Goal: Obtain resource: Download file/media

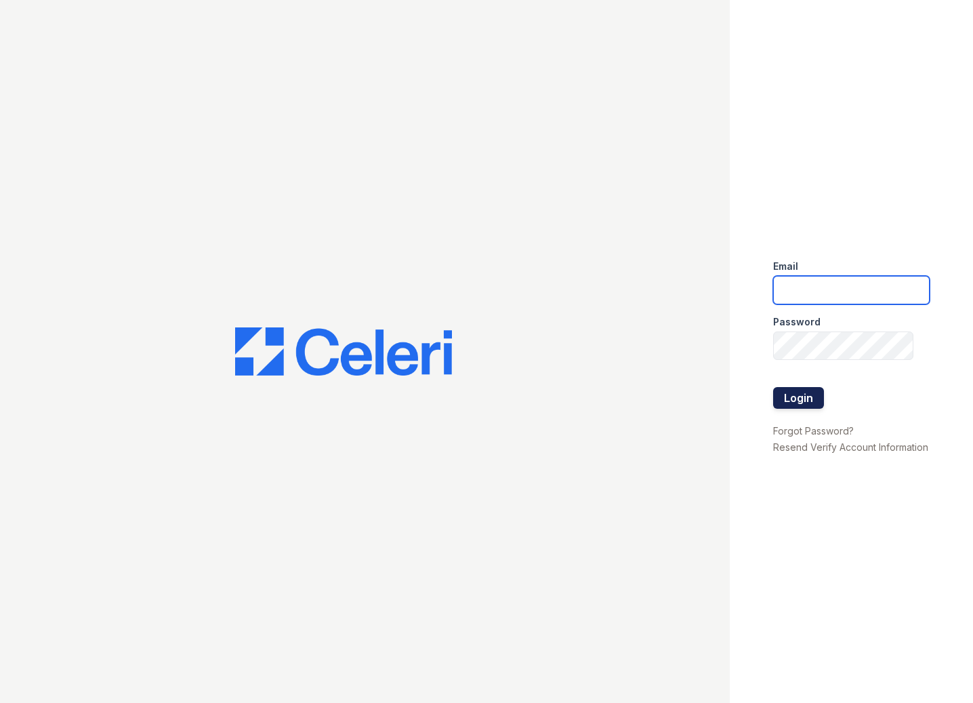
type input "serena@av1m.com"
click at [802, 391] on button "Login" at bounding box center [798, 398] width 51 height 22
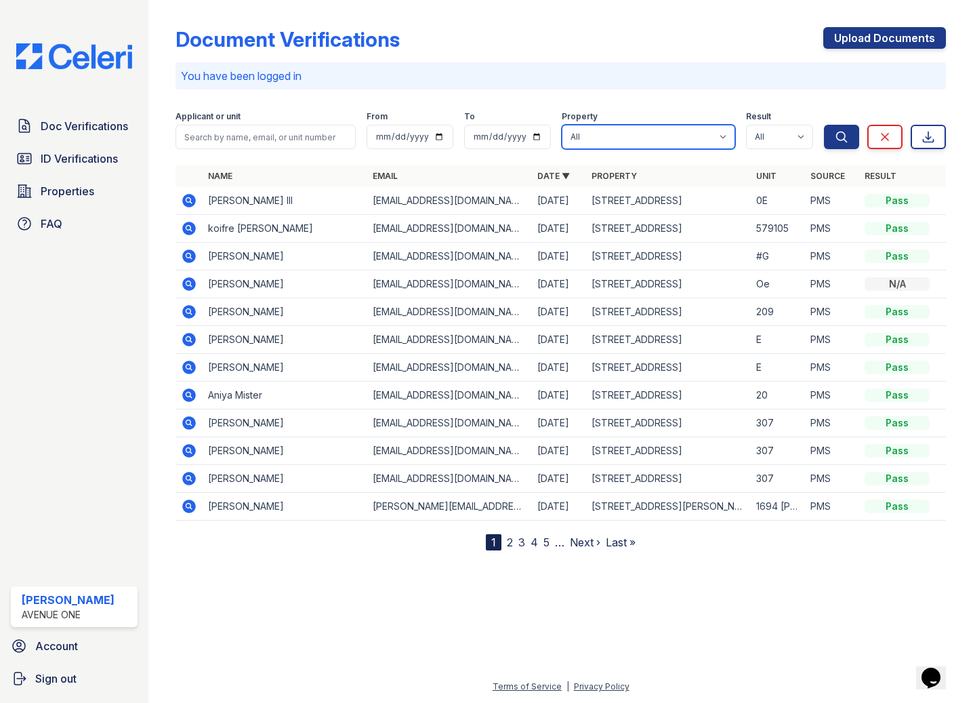
click at [693, 134] on select "All 1002 North 24th Avenue 1005 Bellwood Avenue 1013 Bellwood Avenue 1024-36 Ea…" at bounding box center [648, 137] width 173 height 24
click at [562, 125] on select "All 1002 North 24th Avenue 1005 Bellwood Avenue 1013 Bellwood Avenue 1024-36 Ea…" at bounding box center [648, 137] width 173 height 24
click at [697, 135] on select "All 1002 North 24th Avenue 1005 Bellwood Avenue 1013 Bellwood Avenue 1024-36 Ea…" at bounding box center [648, 137] width 173 height 24
select select "4823"
click at [562, 125] on select "All 1002 North 24th Avenue 1005 Bellwood Avenue 1013 Bellwood Avenue 1024-36 Ea…" at bounding box center [648, 137] width 173 height 24
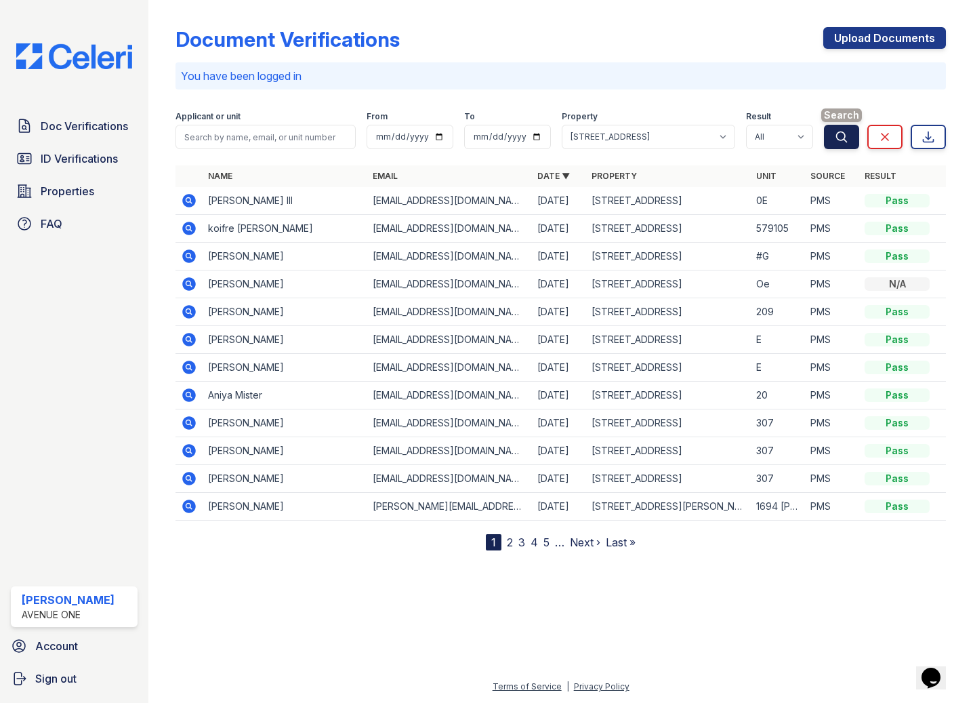
click at [836, 140] on icon "submit" at bounding box center [842, 137] width 14 height 14
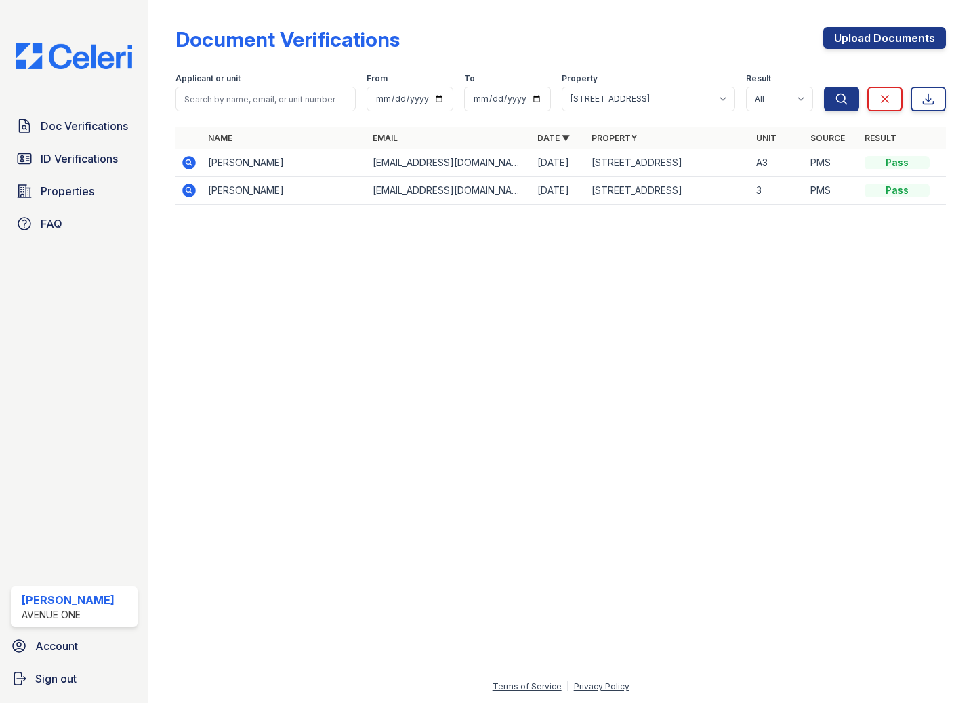
click at [189, 163] on icon at bounding box center [189, 163] width 16 height 16
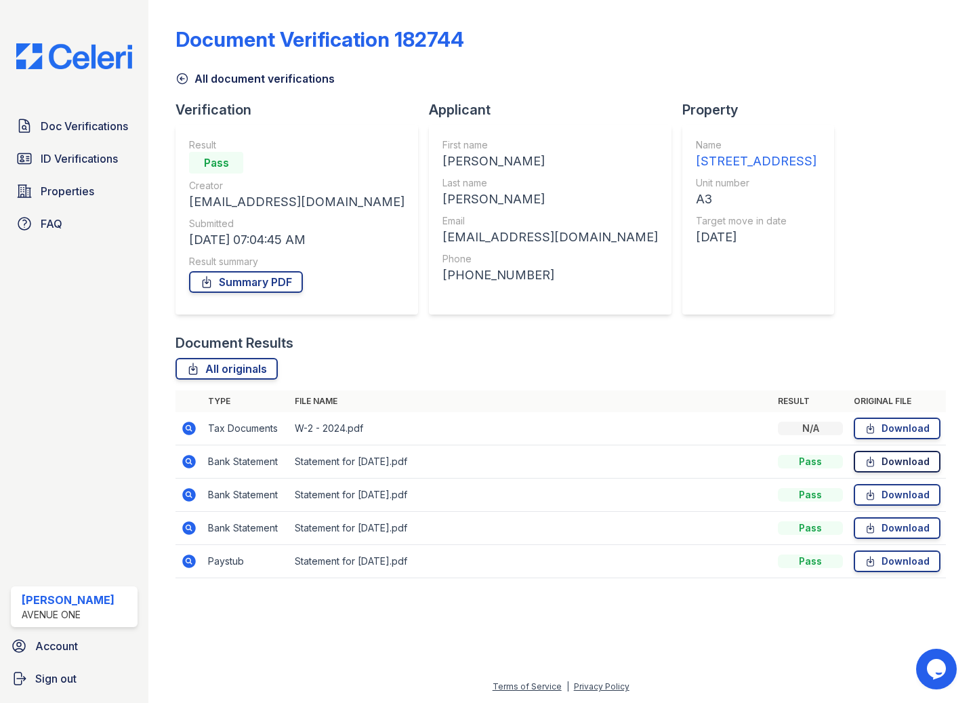
click at [905, 460] on link "Download" at bounding box center [897, 462] width 87 height 22
click at [912, 495] on link "Download" at bounding box center [897, 495] width 87 height 22
click at [912, 528] on link "Download" at bounding box center [897, 528] width 87 height 22
